Goal: Task Accomplishment & Management: Complete application form

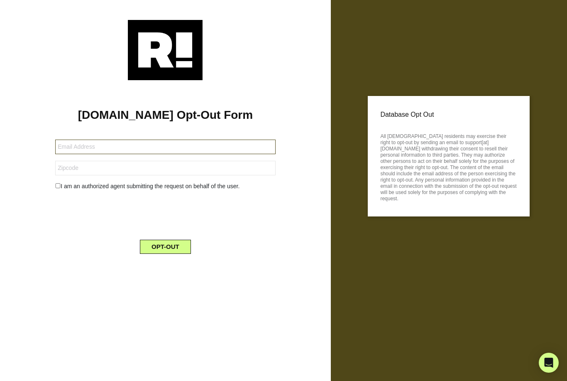
click at [123, 145] on input "text" at bounding box center [165, 146] width 220 height 15
click at [129, 147] on input "text" at bounding box center [165, 146] width 220 height 15
type input "tysonlars@yahoo.com"
click at [61, 187] on input "checkbox" at bounding box center [57, 185] width 5 height 5
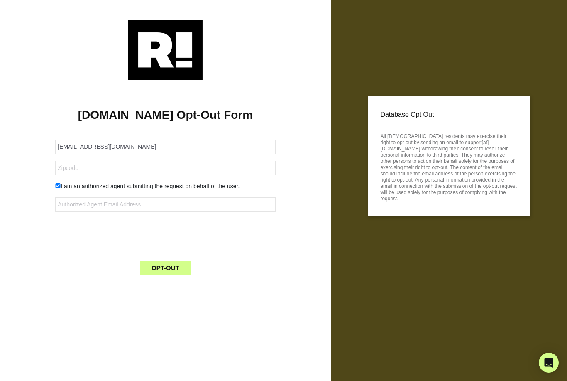
click at [57, 190] on div "I am an authorized agent submitting the request on behalf of the user." at bounding box center [165, 186] width 233 height 9
click at [58, 174] on input "text" at bounding box center [165, 168] width 220 height 15
click at [61, 185] on input "checkbox" at bounding box center [57, 185] width 5 height 5
checkbox input "false"
click at [176, 243] on button "OPT-OUT" at bounding box center [165, 247] width 51 height 14
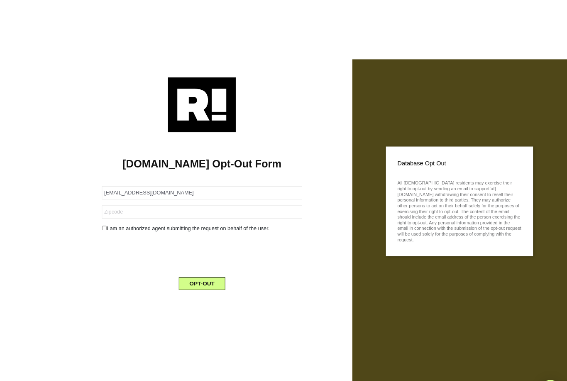
scroll to position [2, 0]
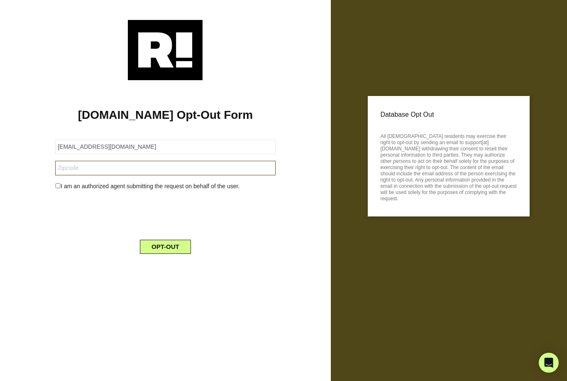
click at [103, 164] on input "text" at bounding box center [165, 168] width 220 height 15
type input "75219"
click at [176, 246] on button "OPT-OUT" at bounding box center [165, 247] width 51 height 14
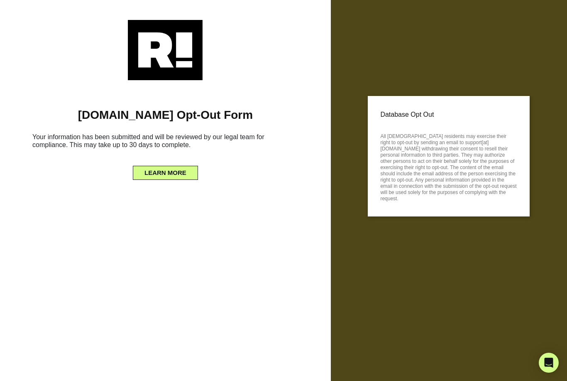
scroll to position [3, 0]
